Goal: Information Seeking & Learning: Learn about a topic

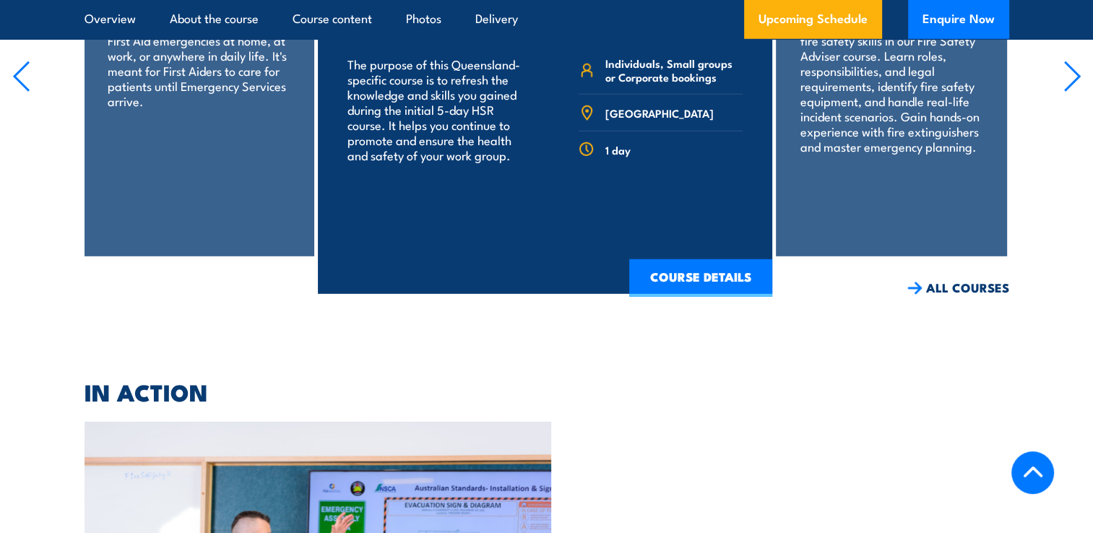
scroll to position [4261, 0]
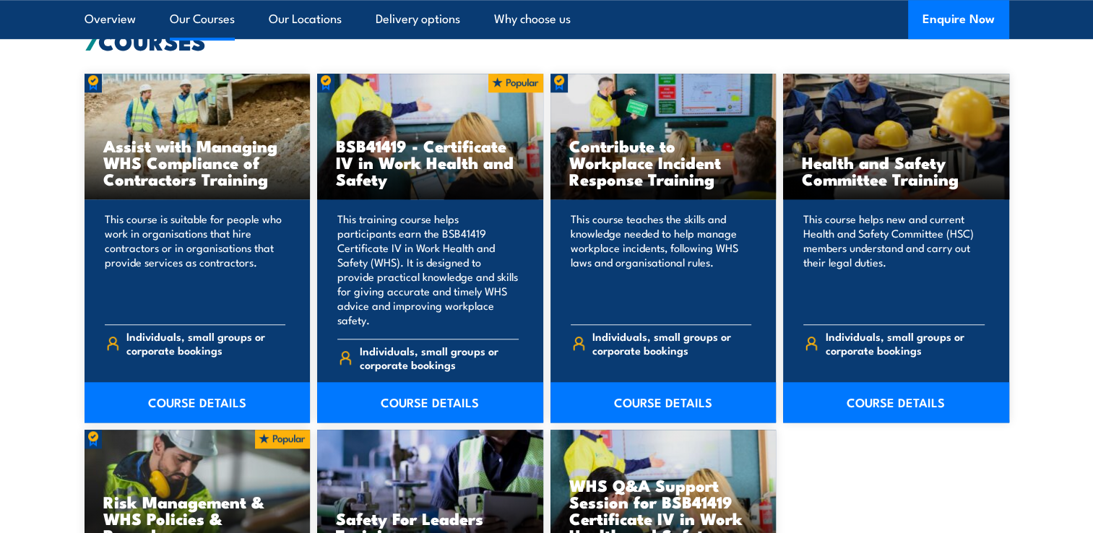
scroll to position [1156, 0]
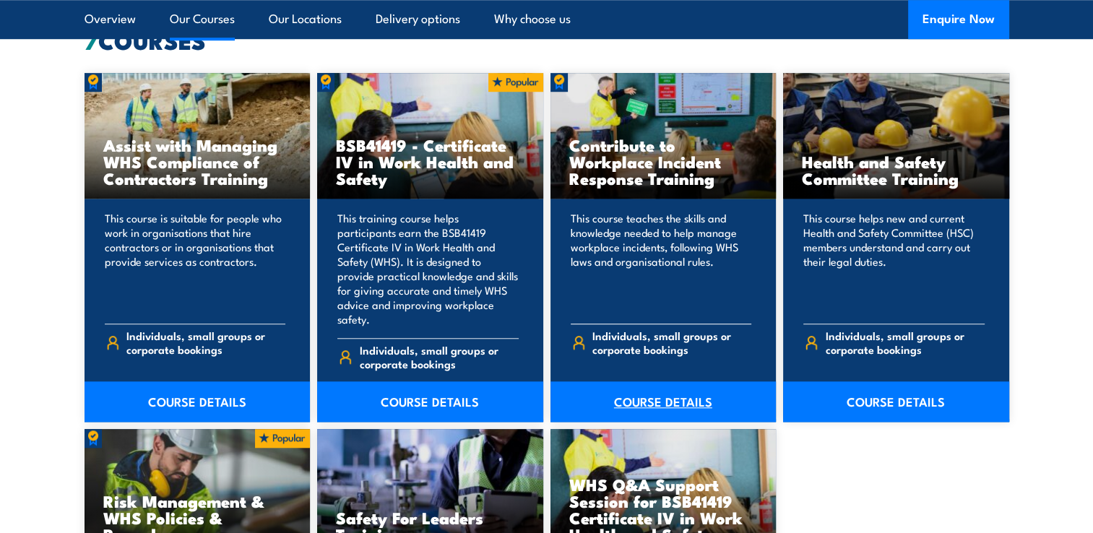
click at [671, 386] on link "COURSE DETAILS" at bounding box center [663, 401] width 226 height 40
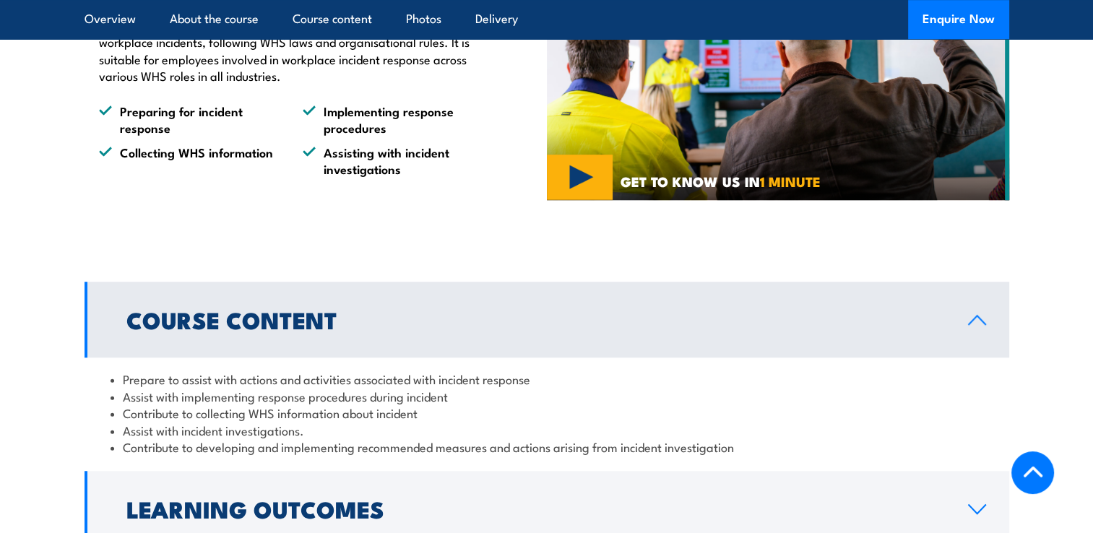
scroll to position [650, 0]
